Goal: Transaction & Acquisition: Purchase product/service

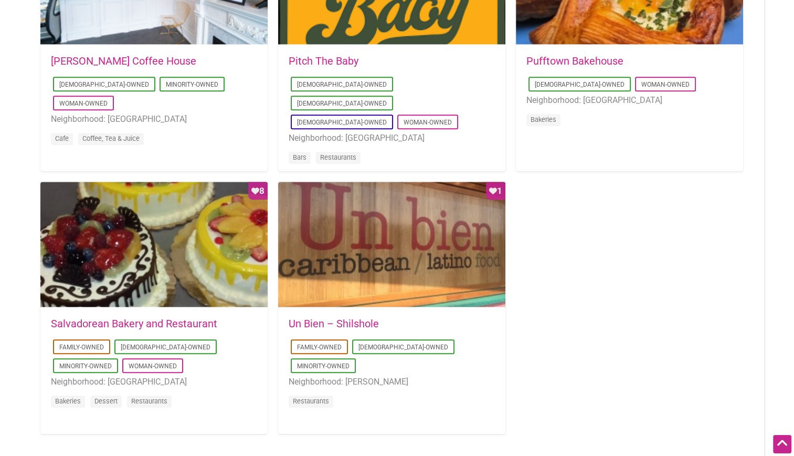
scroll to position [900, 0]
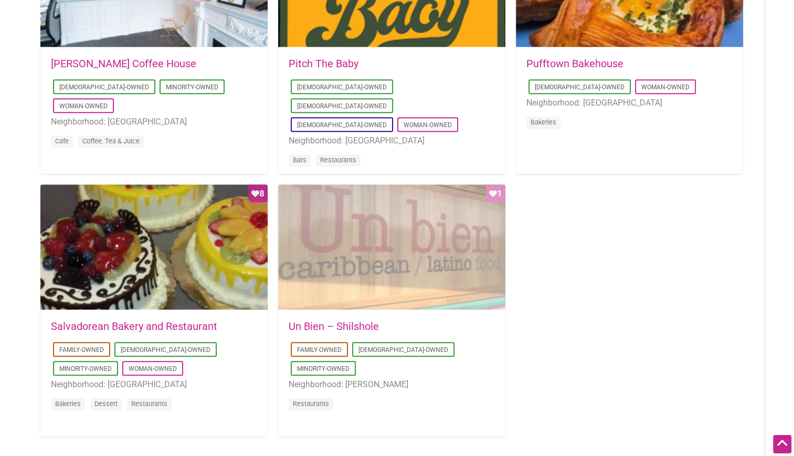
click at [386, 279] on div "Favorite Count 1" at bounding box center [391, 247] width 227 height 126
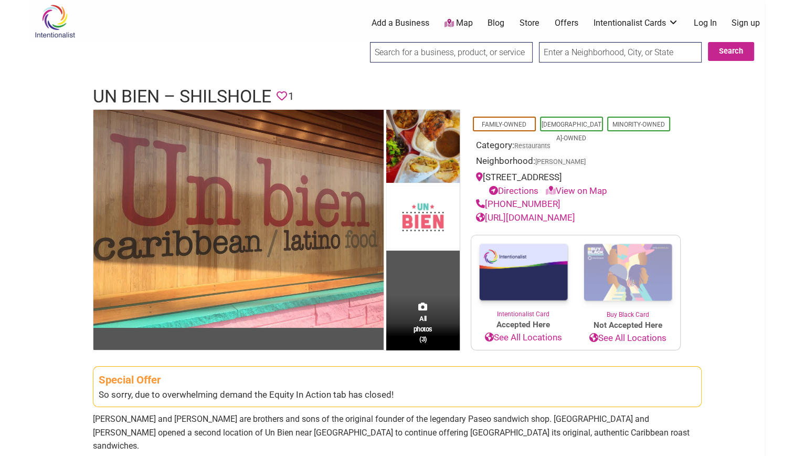
click at [511, 218] on link "[URL][DOMAIN_NAME]" at bounding box center [525, 217] width 99 height 10
click at [514, 339] on link "See All Locations" at bounding box center [523, 338] width 104 height 14
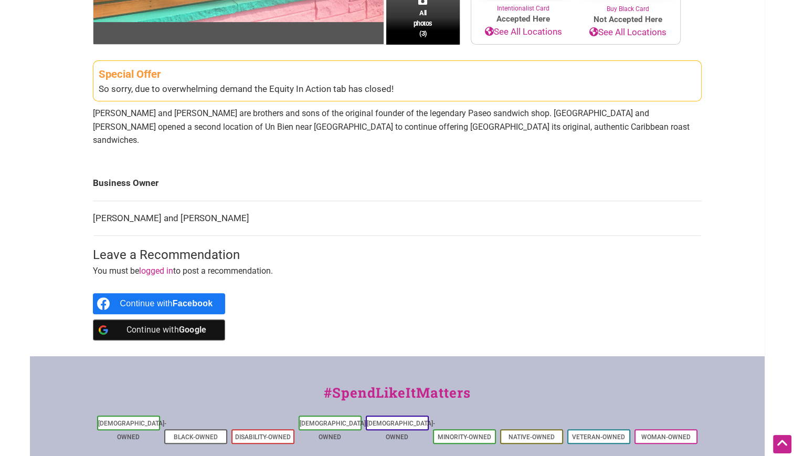
scroll to position [310, 0]
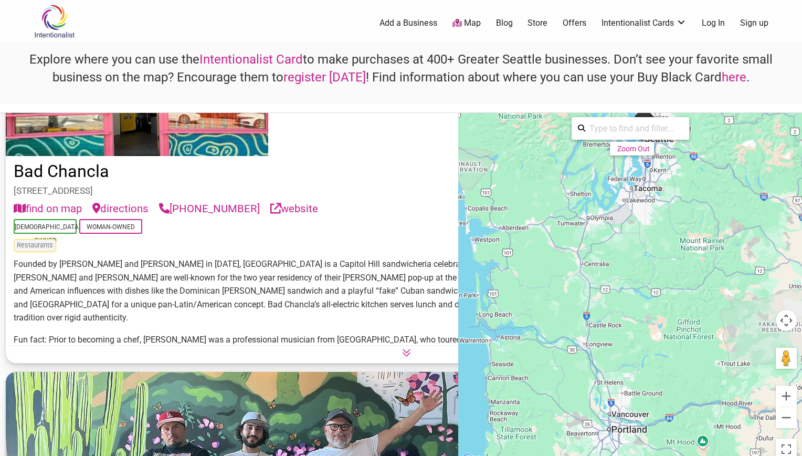
scroll to position [3657, 0]
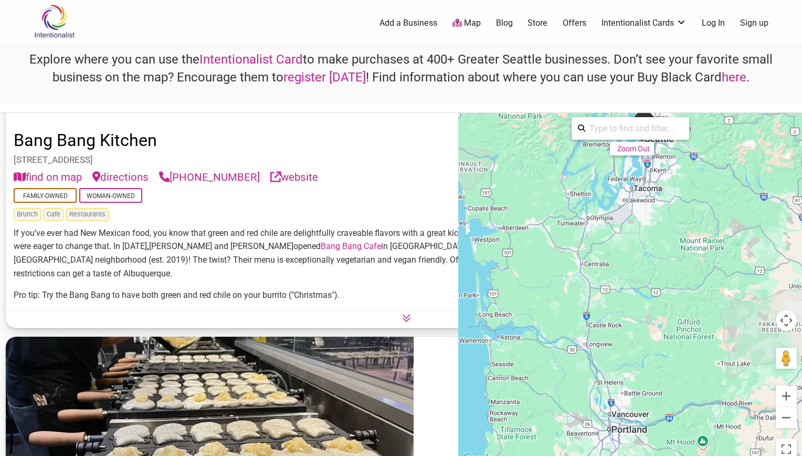
scroll to position [5055, 0]
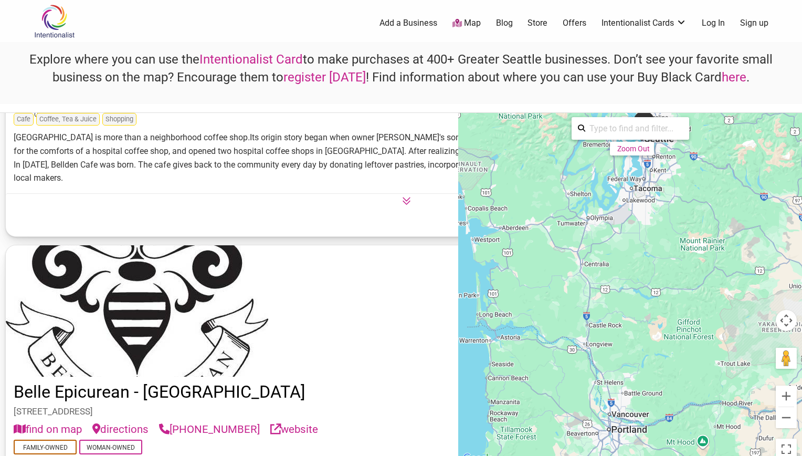
scroll to position [5820, 0]
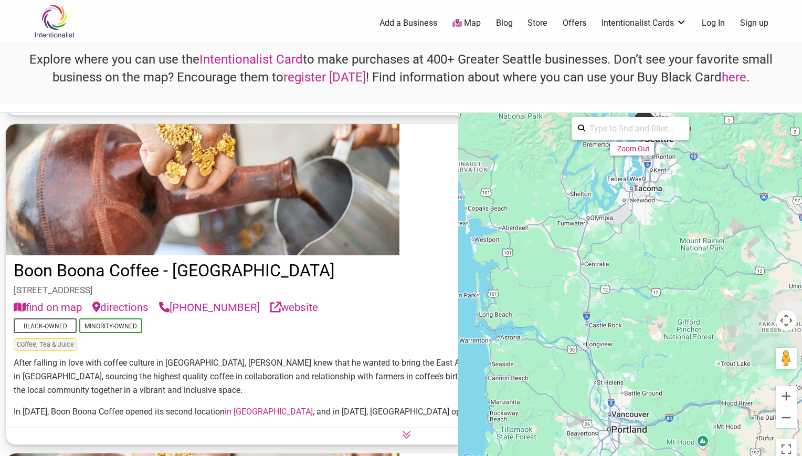
scroll to position [7986, 0]
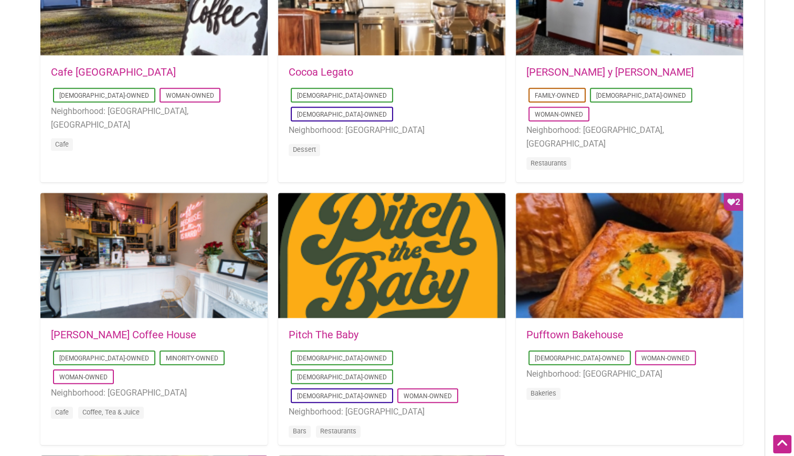
scroll to position [630, 0]
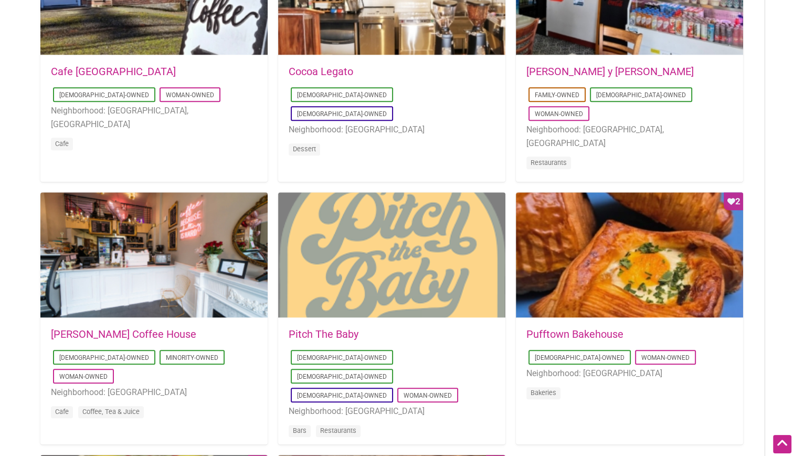
click at [414, 273] on div at bounding box center [391, 255] width 227 height 126
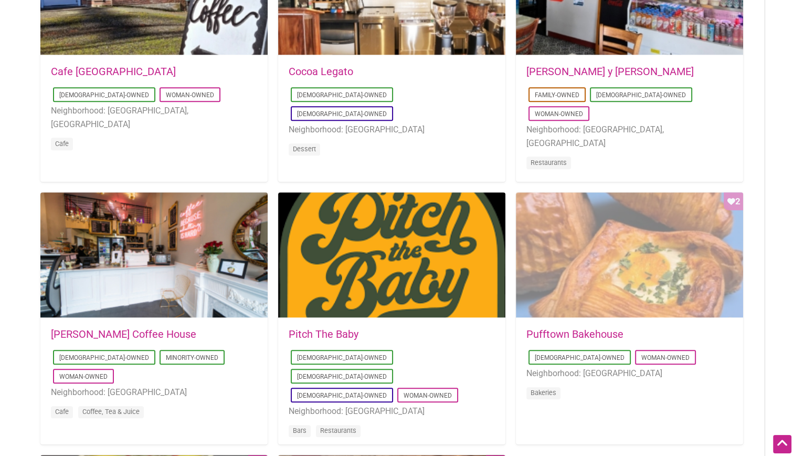
click at [685, 268] on div "Favorite Count 2" at bounding box center [629, 255] width 227 height 126
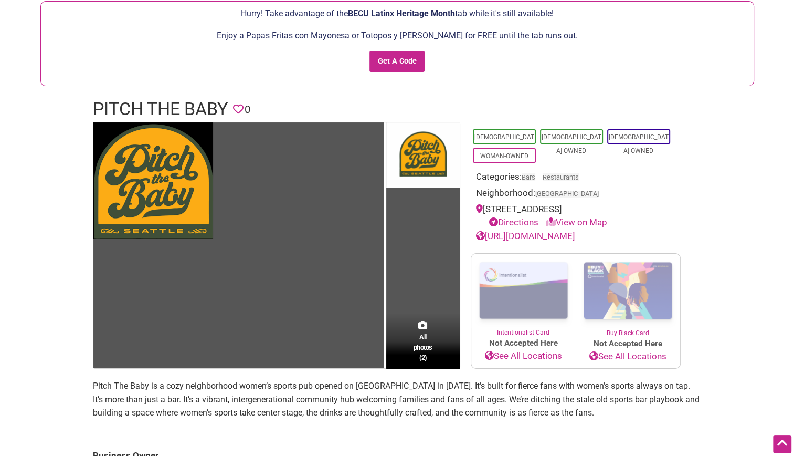
scroll to position [74, 0]
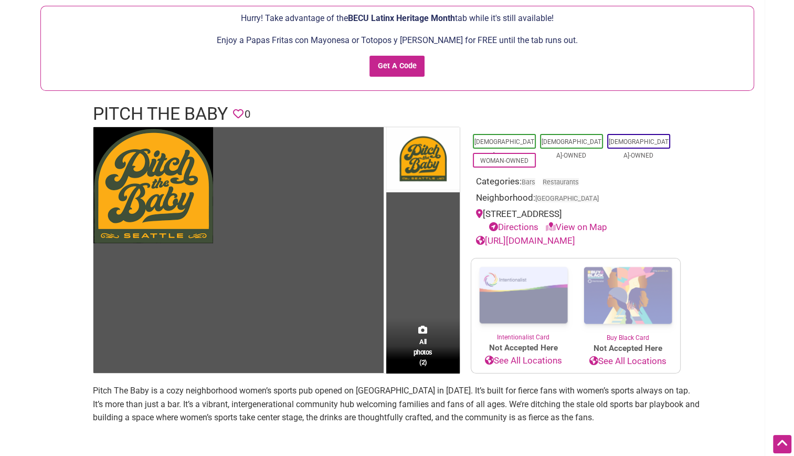
click at [575, 240] on link "https://www.pitchthebabybar.com/" at bounding box center [525, 240] width 99 height 10
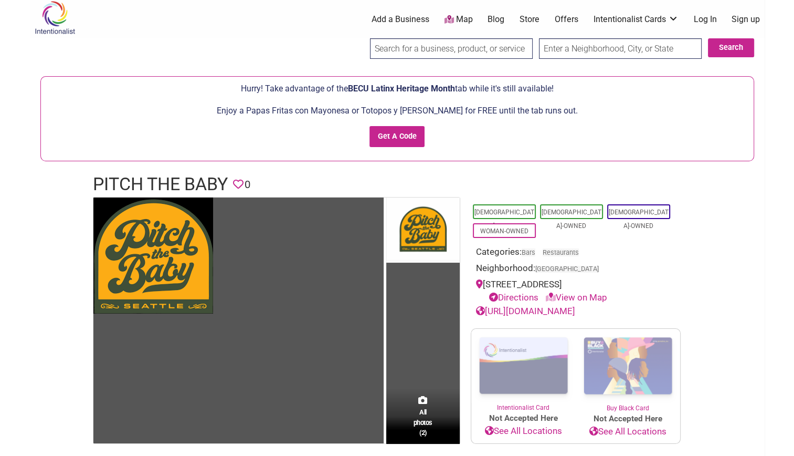
scroll to position [0, 0]
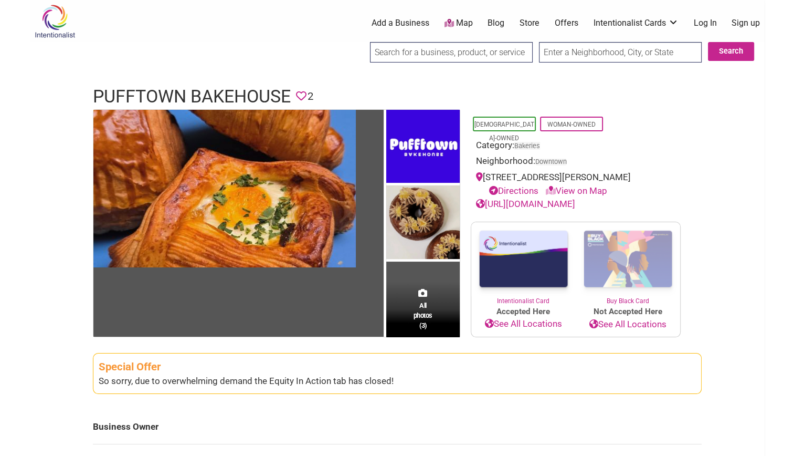
click at [529, 324] on link "See All Locations" at bounding box center [523, 324] width 104 height 14
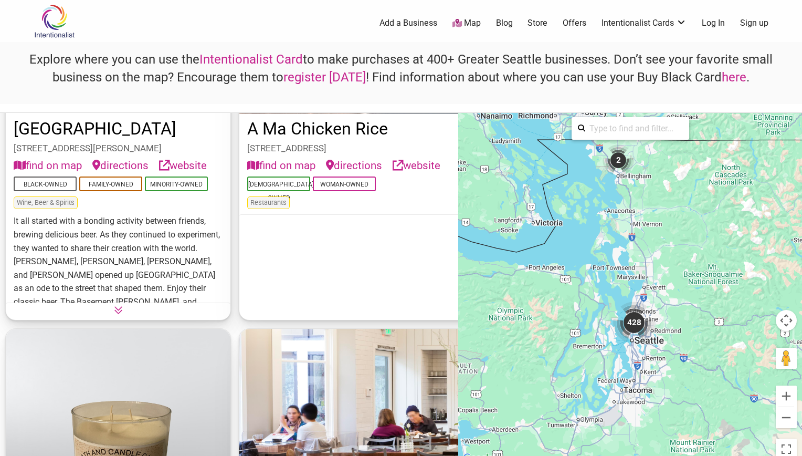
scroll to position [135, 0]
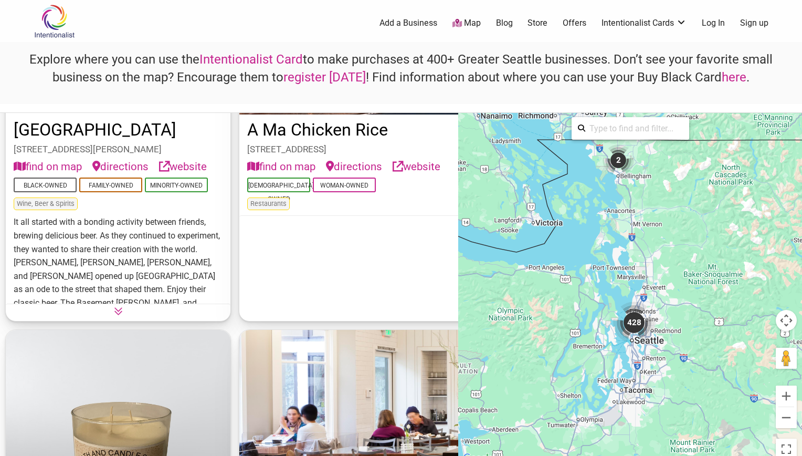
click at [388, 295] on div "A Ma Chicken Rice 7405 168th Ave NE #140, Redmond, WA 98052 find on map directi…" at bounding box center [645, 152] width 812 height 339
click at [640, 227] on icon at bounding box center [644, 222] width 9 height 9
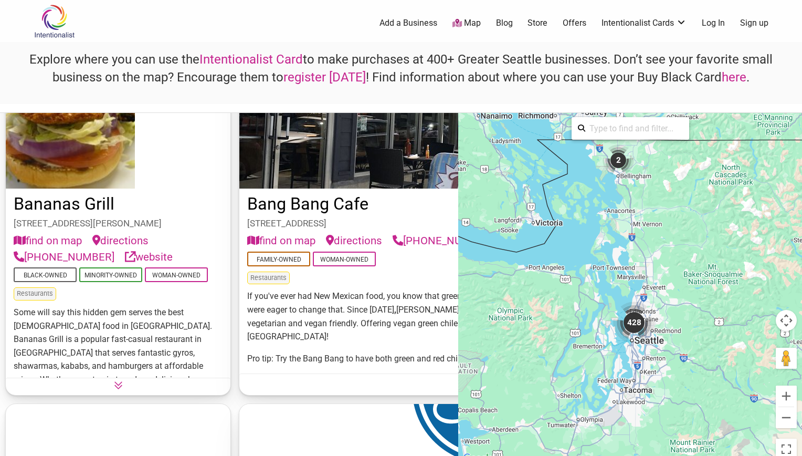
scroll to position [4915, 0]
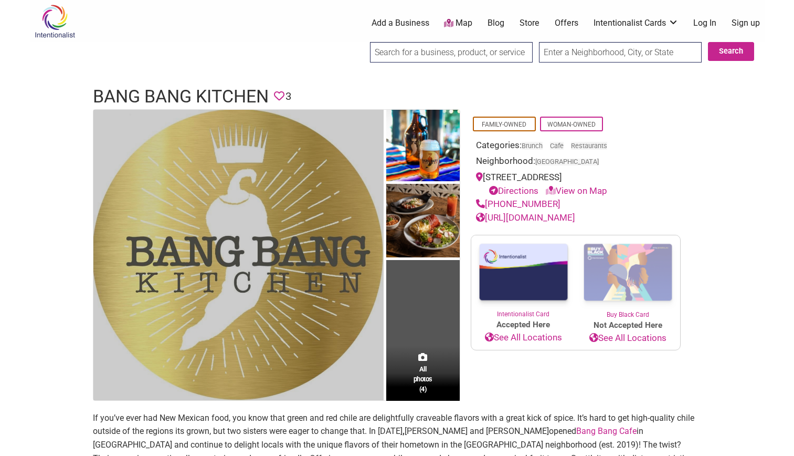
click at [378, 246] on img at bounding box center [238, 255] width 290 height 290
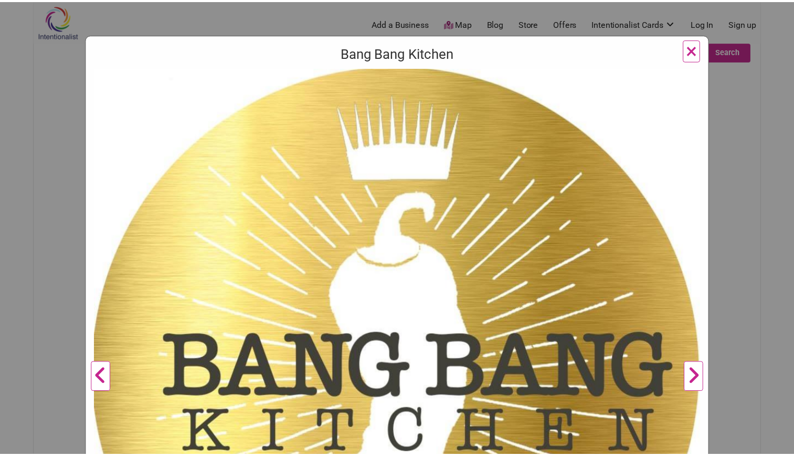
scroll to position [66, 0]
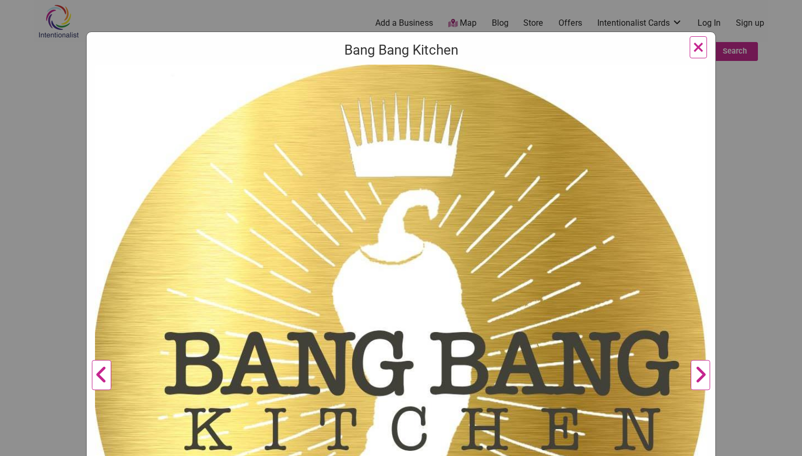
click at [697, 48] on span "×" at bounding box center [698, 47] width 11 height 25
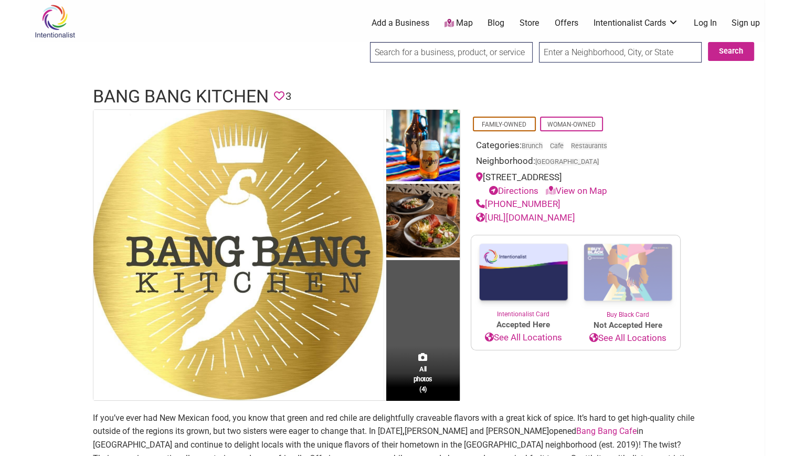
click at [575, 217] on link "https://www.bangbangkitchenseattle.com/" at bounding box center [525, 217] width 99 height 10
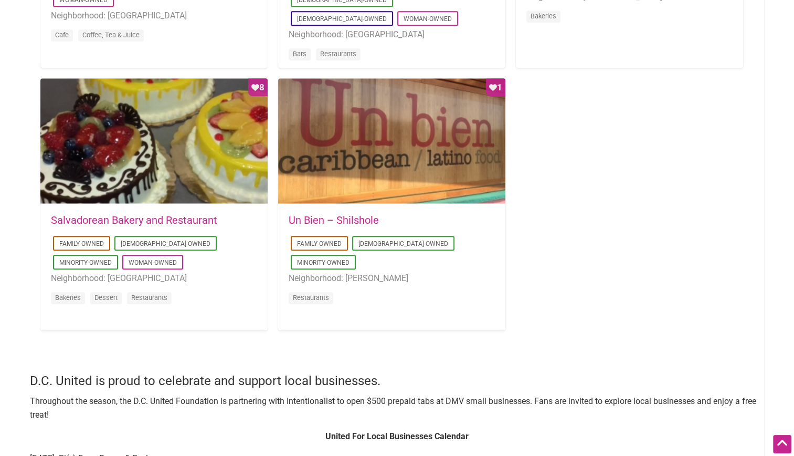
scroll to position [1003, 0]
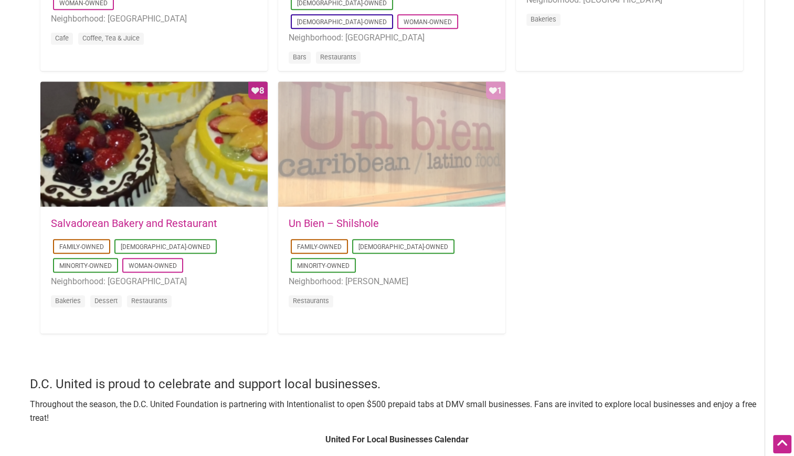
click at [430, 163] on div "Favorite Count 1" at bounding box center [391, 144] width 227 height 126
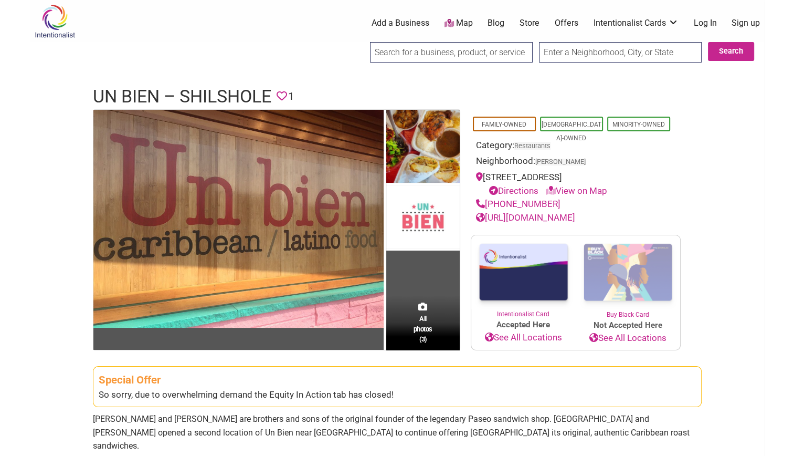
click at [529, 335] on link "See All Locations" at bounding box center [523, 338] width 104 height 14
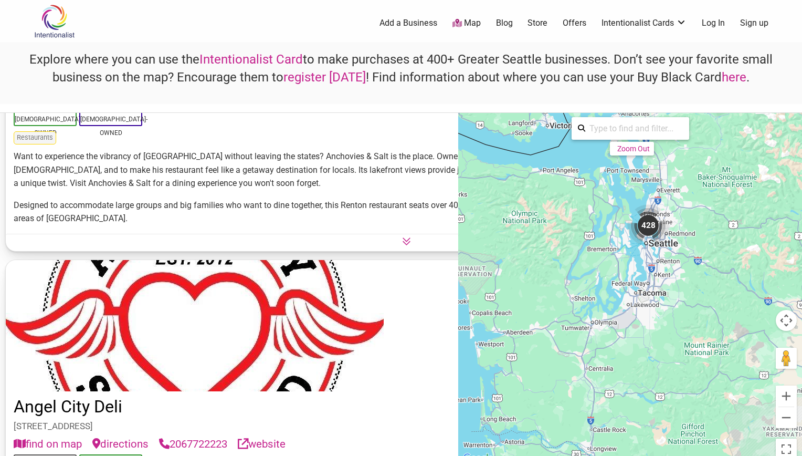
scroll to position [1831, 0]
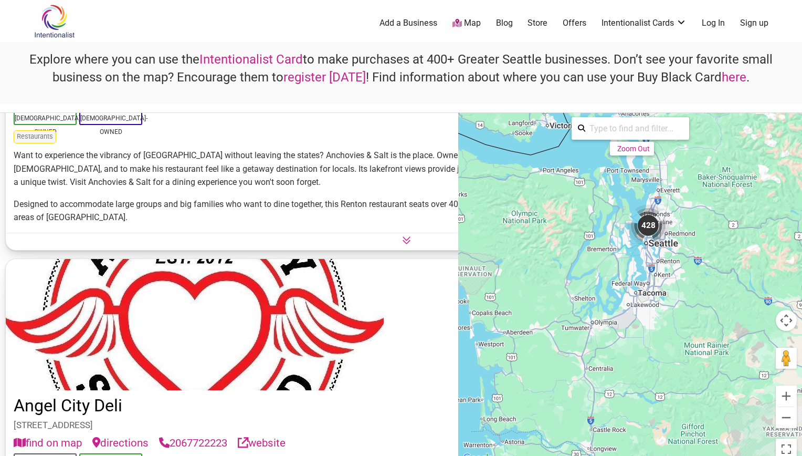
click at [402, 245] on icon at bounding box center [406, 240] width 9 height 9
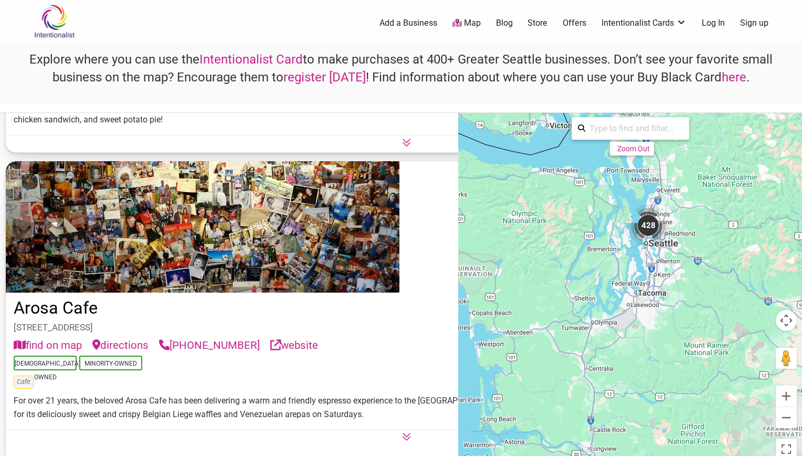
scroll to position [2237, 0]
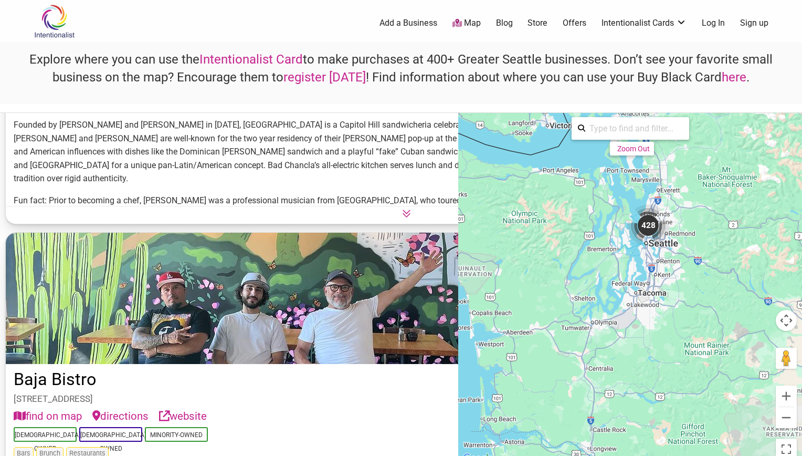
scroll to position [3796, 0]
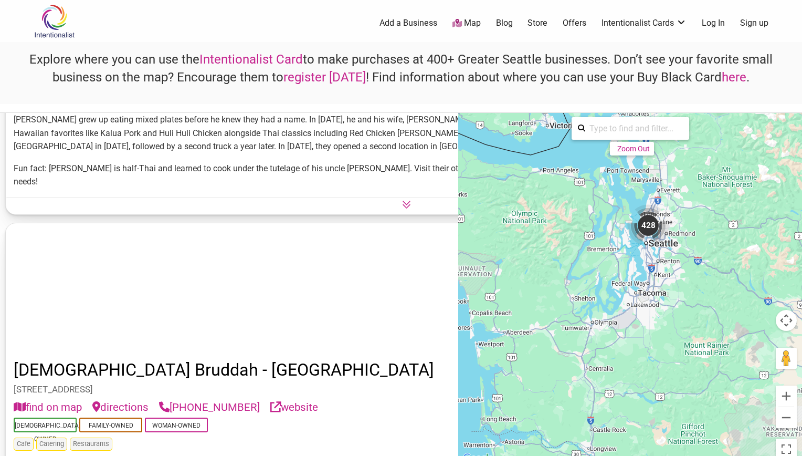
scroll to position [9531, 0]
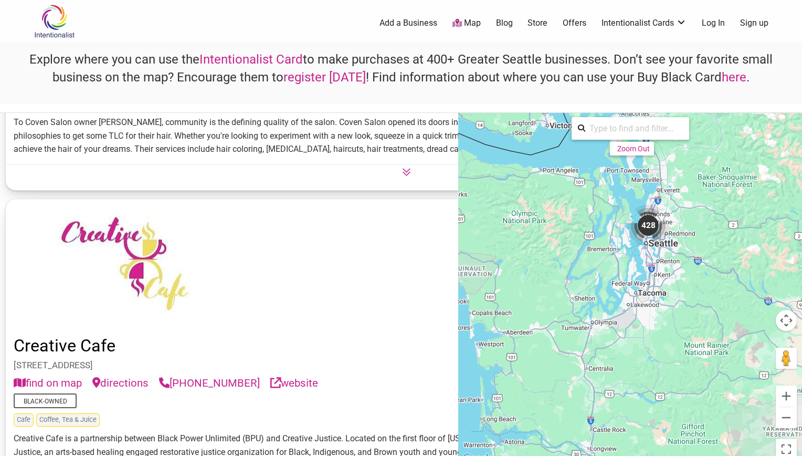
scroll to position [17319, 0]
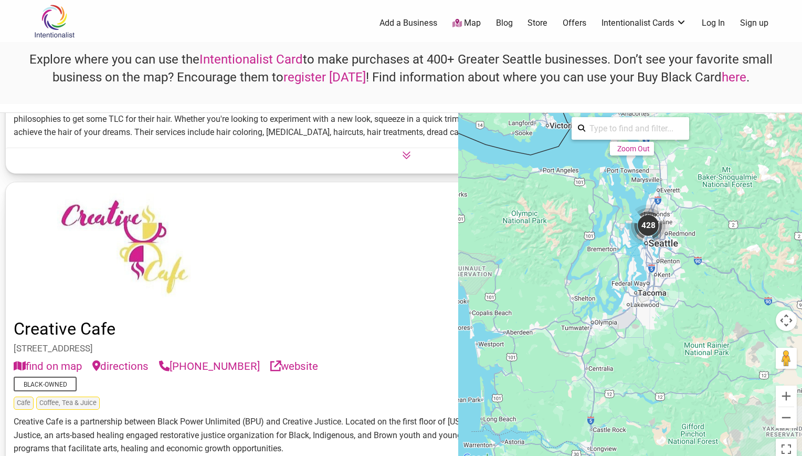
scroll to position [17336, 0]
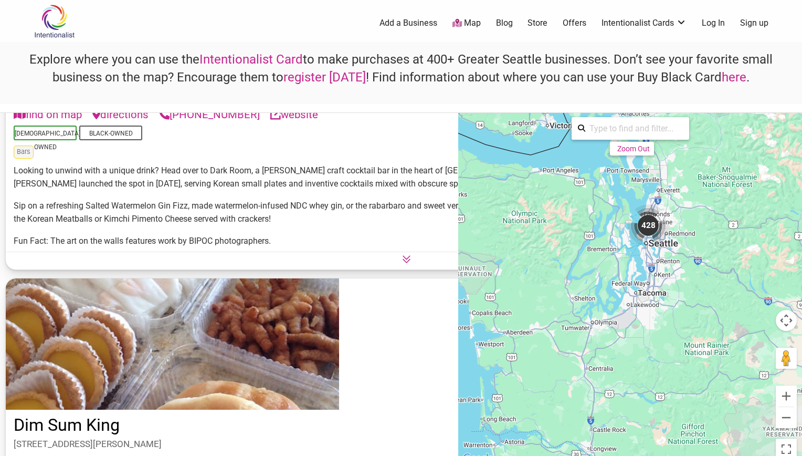
scroll to position [18619, 0]
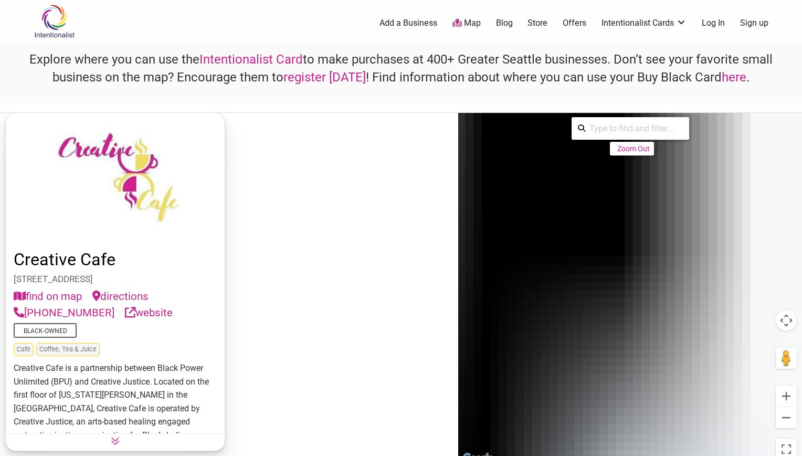
scroll to position [4, 0]
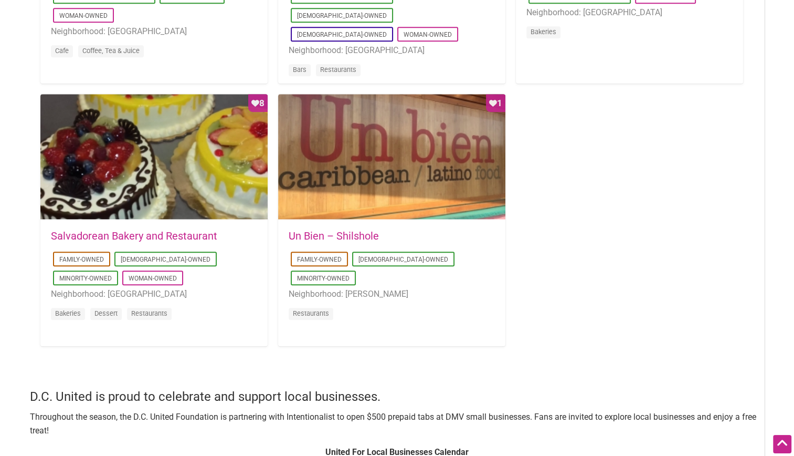
scroll to position [998, 0]
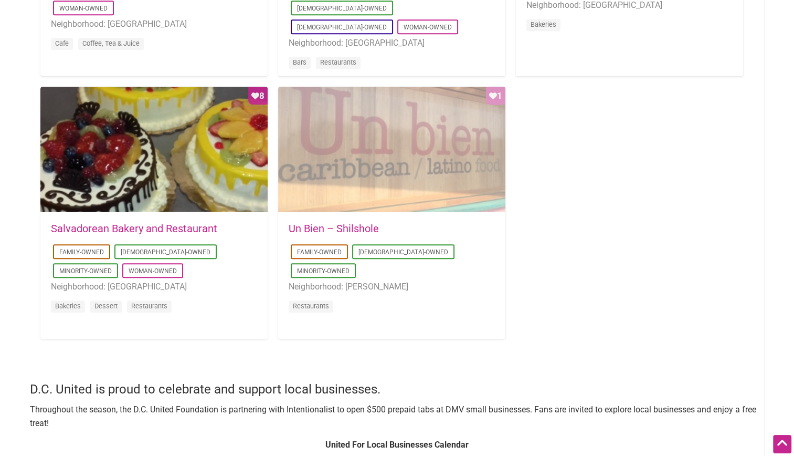
click at [425, 162] on div "Favorite Count 1" at bounding box center [391, 150] width 227 height 126
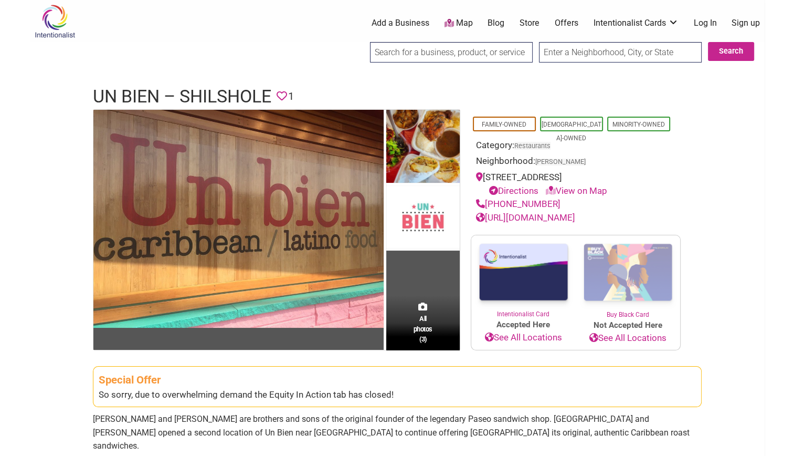
click at [546, 340] on link "See All Locations" at bounding box center [523, 338] width 104 height 14
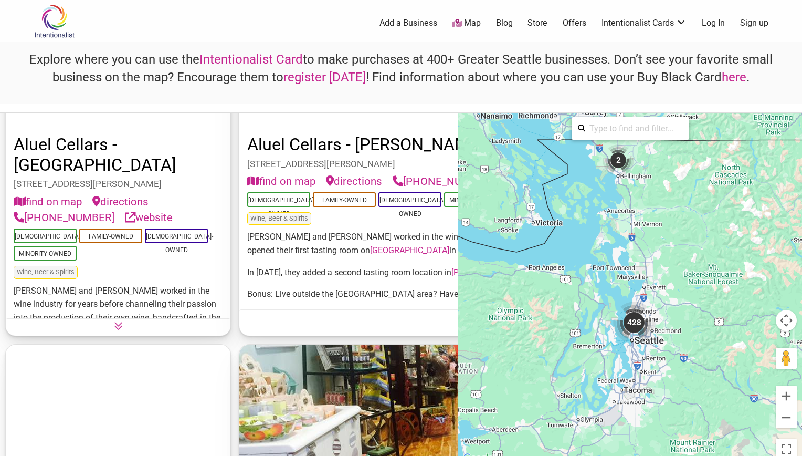
scroll to position [1514, 0]
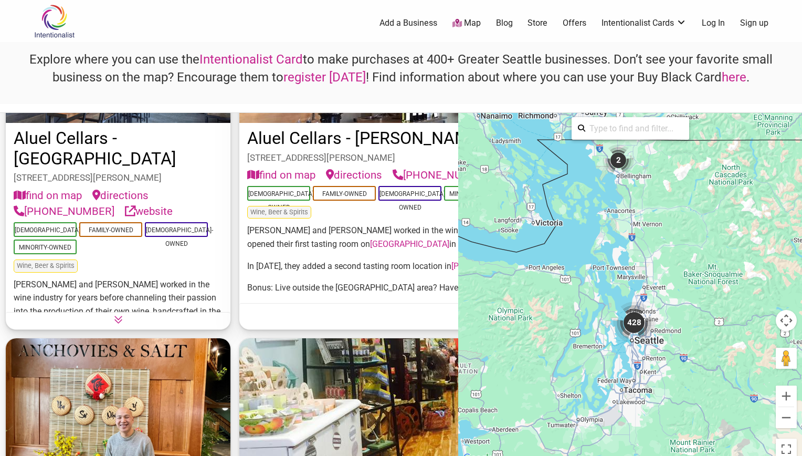
click at [256, 58] on link "Intentionalist Card" at bounding box center [250, 59] width 103 height 15
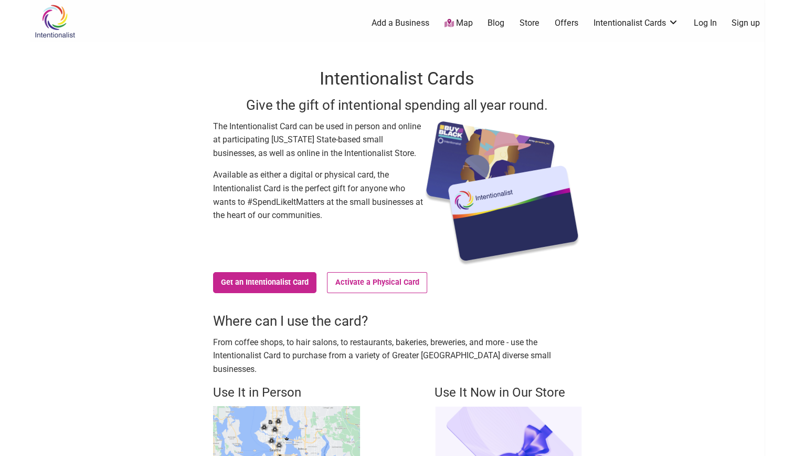
click at [712, 25] on link "Log In" at bounding box center [704, 23] width 23 height 12
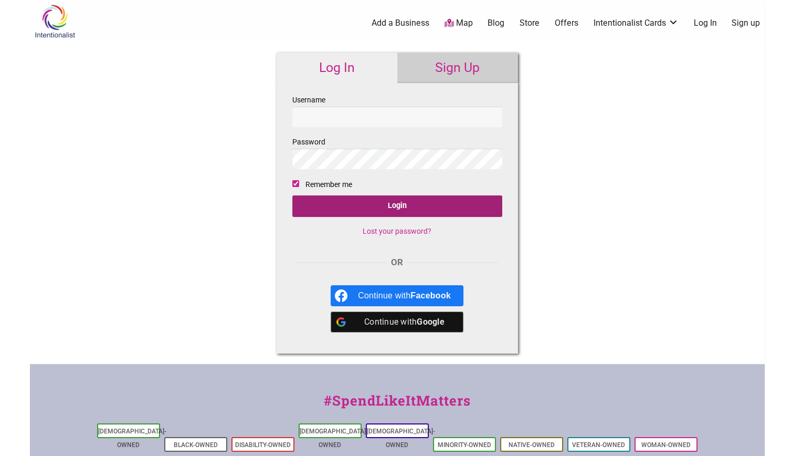
type input "[EMAIL_ADDRESS][DOMAIN_NAME]"
click at [415, 204] on input "Login" at bounding box center [397, 206] width 210 height 22
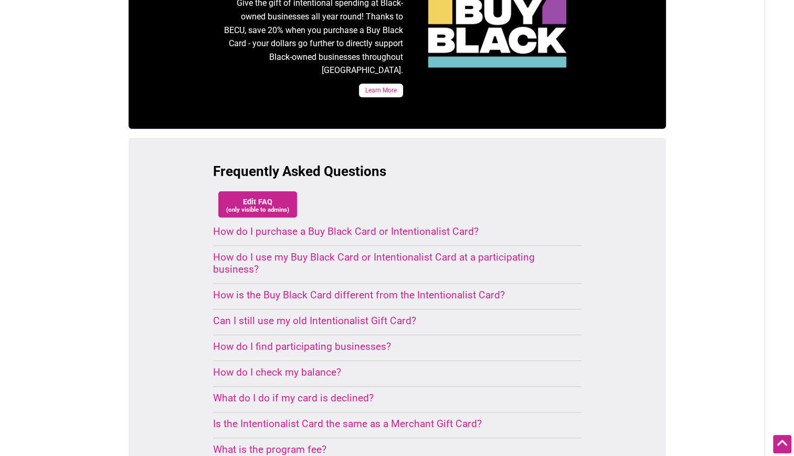
scroll to position [539, 0]
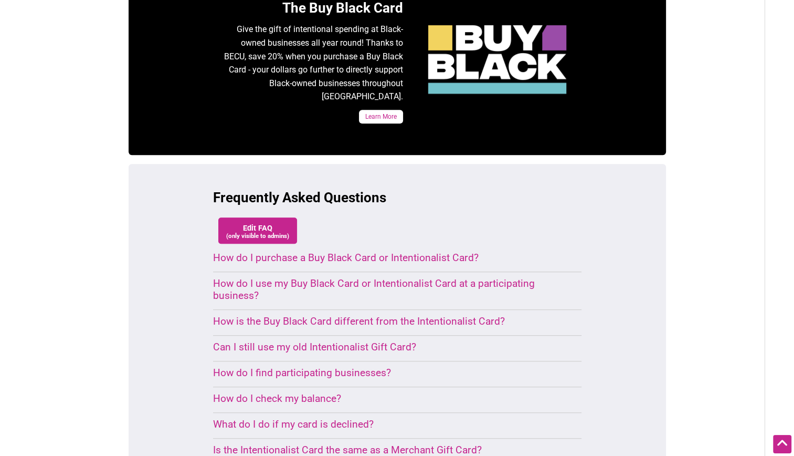
click at [501, 277] on div "How do I use my Buy Black Card or Intentionalist Card at a participating busine…" at bounding box center [384, 289] width 343 height 24
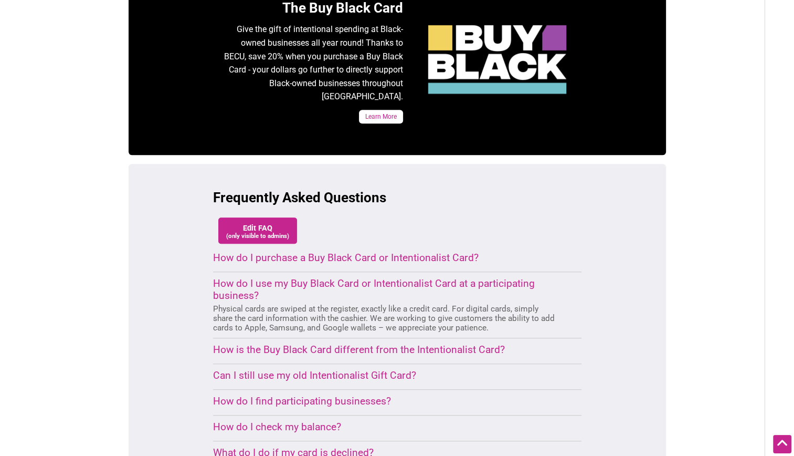
click at [504, 343] on div "How is the Buy Black Card different from the Intentionalist Card?" at bounding box center [384, 349] width 343 height 12
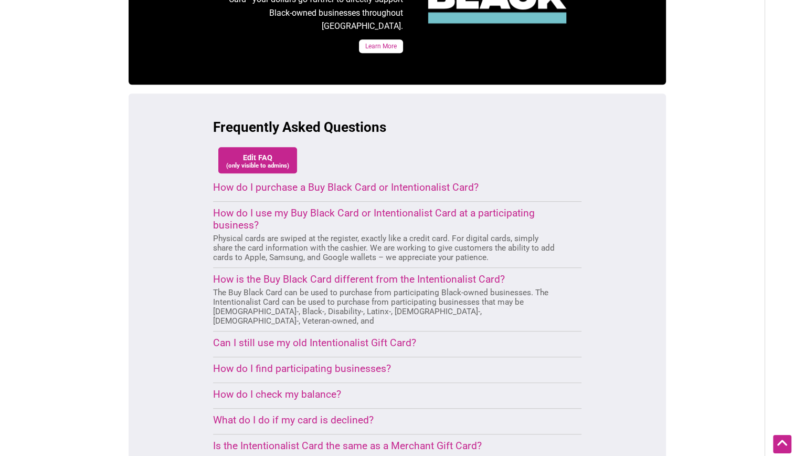
scroll to position [609, 0]
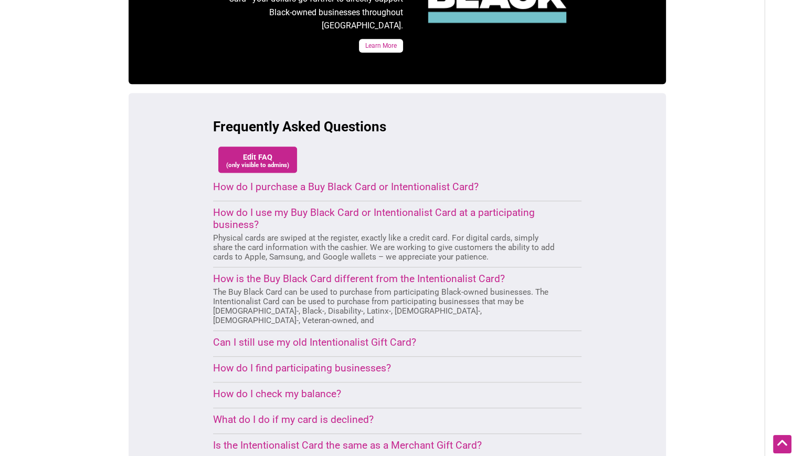
click at [476, 362] on div "How do I find participating businesses?" at bounding box center [384, 368] width 343 height 12
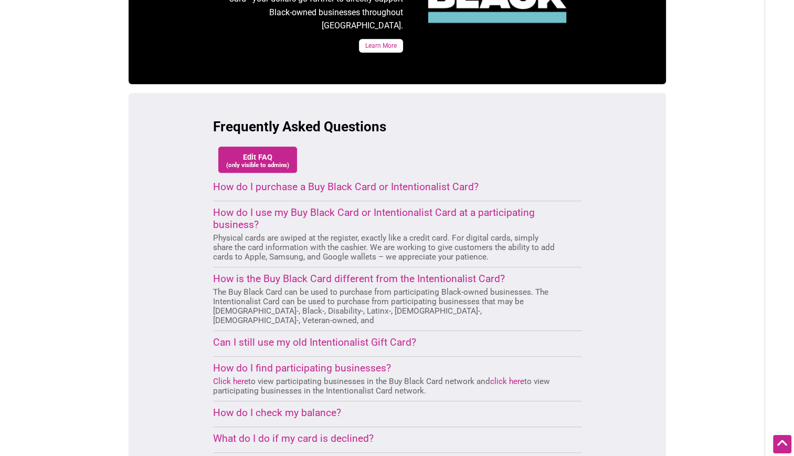
click at [244, 376] on link "Click here" at bounding box center [230, 380] width 35 height 9
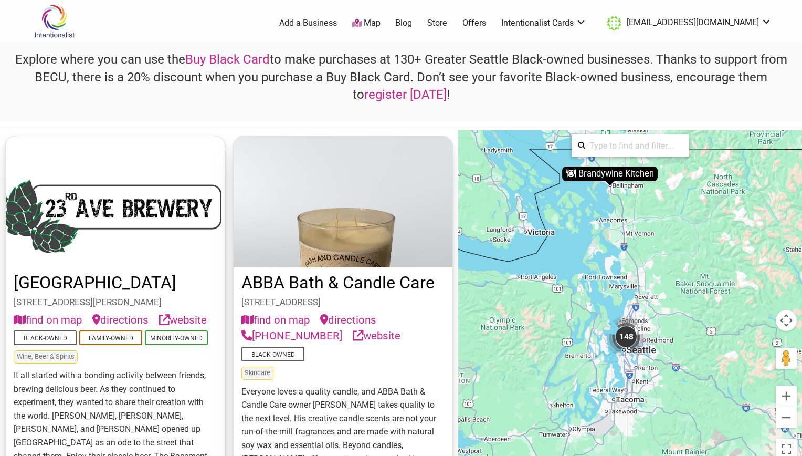
click at [194, 59] on link "Buy Black Card" at bounding box center [227, 59] width 85 height 15
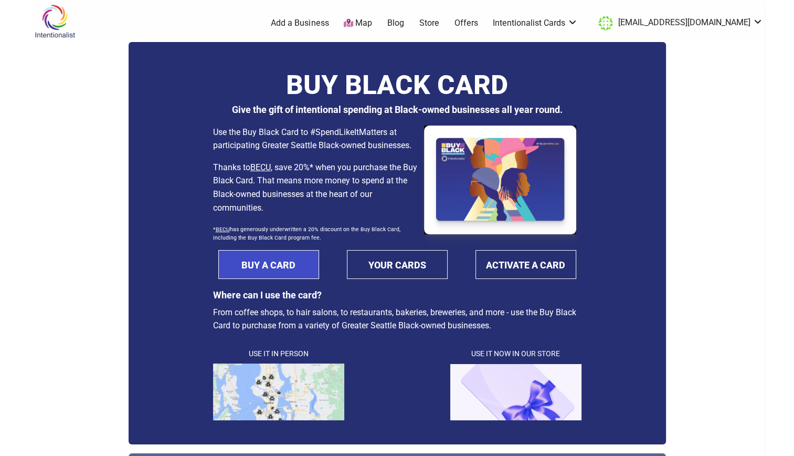
click at [257, 262] on link "BUY A CARD" at bounding box center [268, 264] width 101 height 29
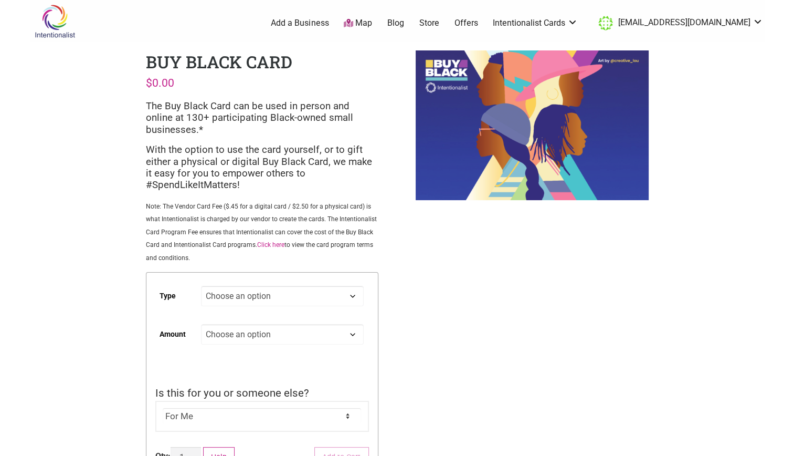
click at [352, 296] on select "Choose an option Digital Physical" at bounding box center [282, 296] width 162 height 20
